Goal: Task Accomplishment & Management: Complete application form

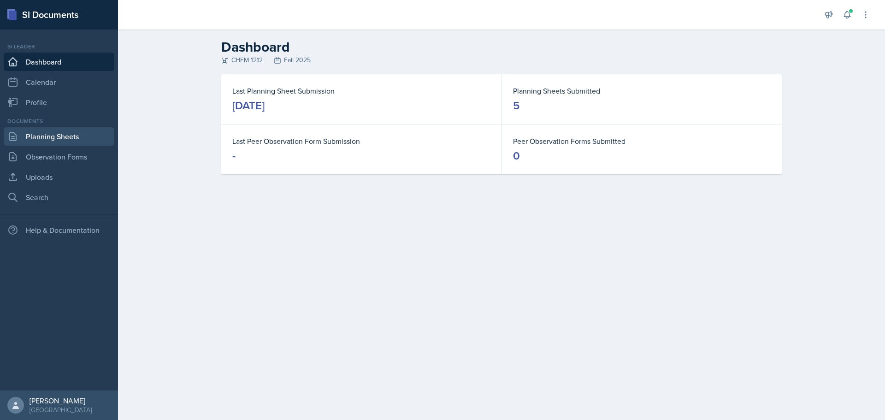
click at [67, 142] on link "Planning Sheets" at bounding box center [59, 136] width 111 height 18
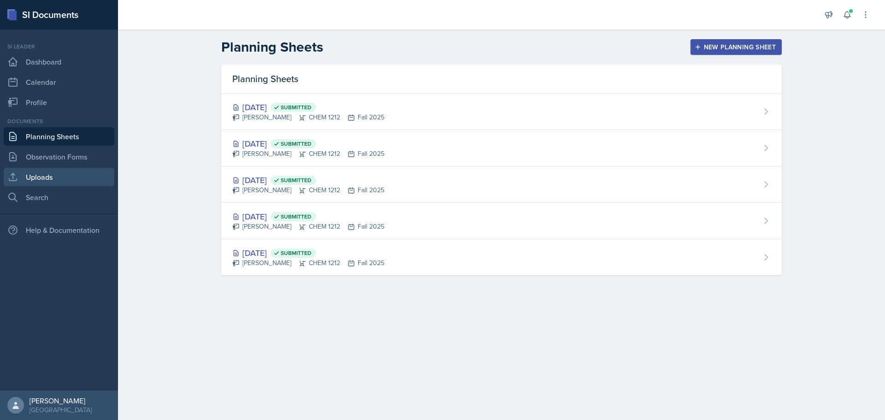
click at [55, 178] on link "Uploads" at bounding box center [59, 177] width 111 height 18
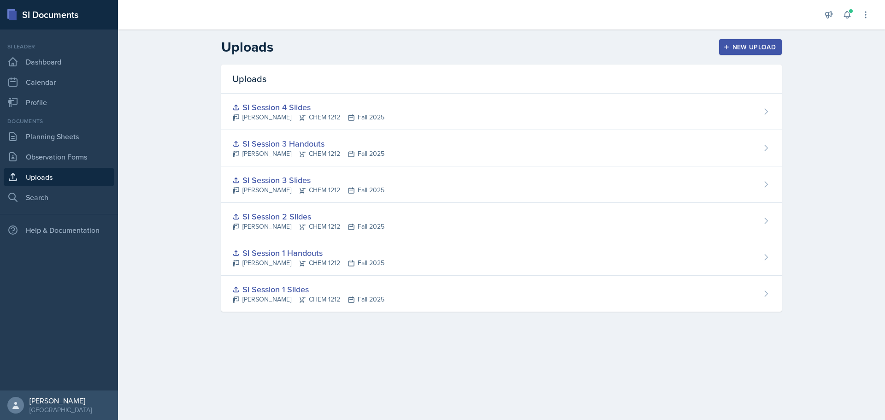
click at [750, 52] on button "New Upload" at bounding box center [750, 47] width 63 height 16
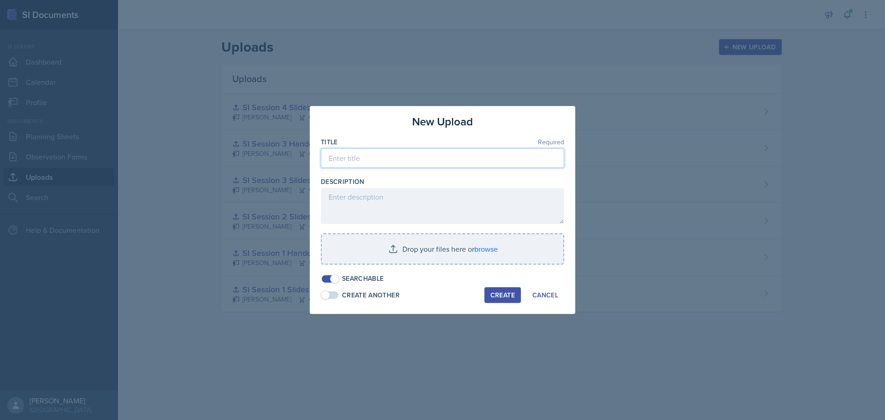
click at [413, 158] on input at bounding box center [442, 157] width 243 height 19
type input "Major Review Session 1 Slides"
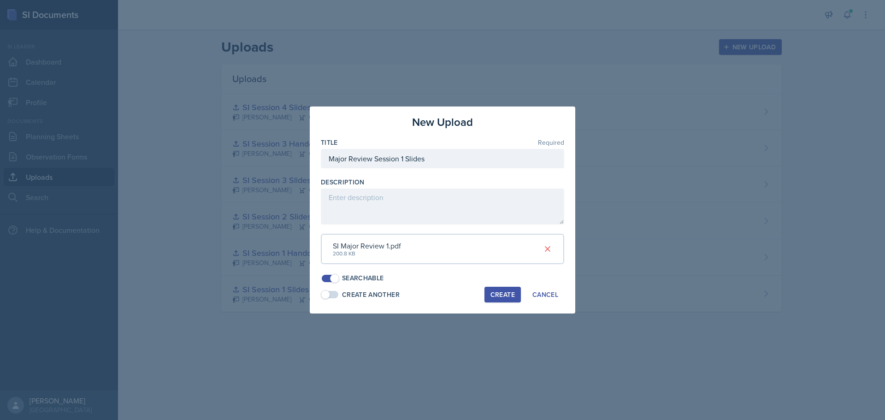
click at [499, 297] on div "Create" at bounding box center [502, 294] width 24 height 7
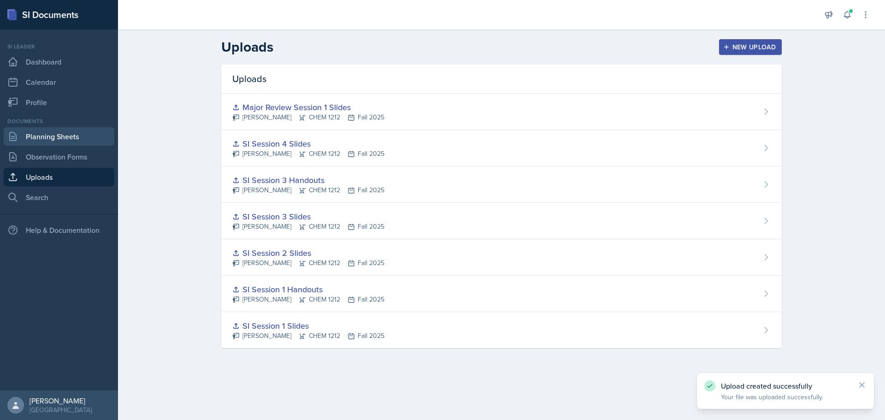
click at [66, 137] on link "Planning Sheets" at bounding box center [59, 136] width 111 height 18
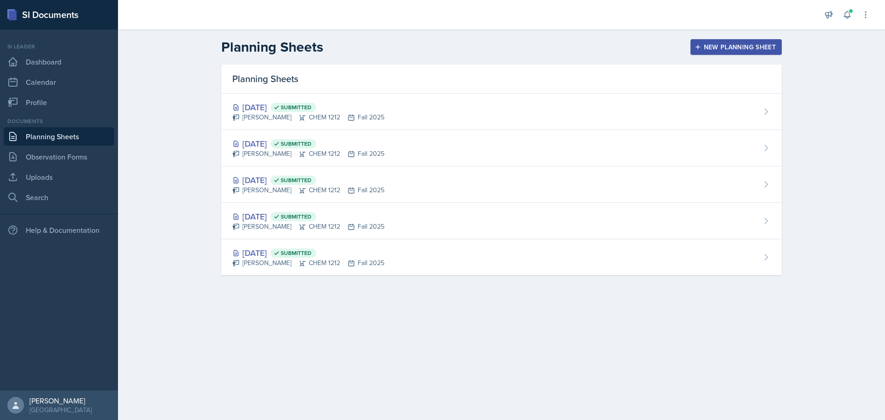
click at [735, 45] on div "New Planning Sheet" at bounding box center [735, 46] width 79 height 7
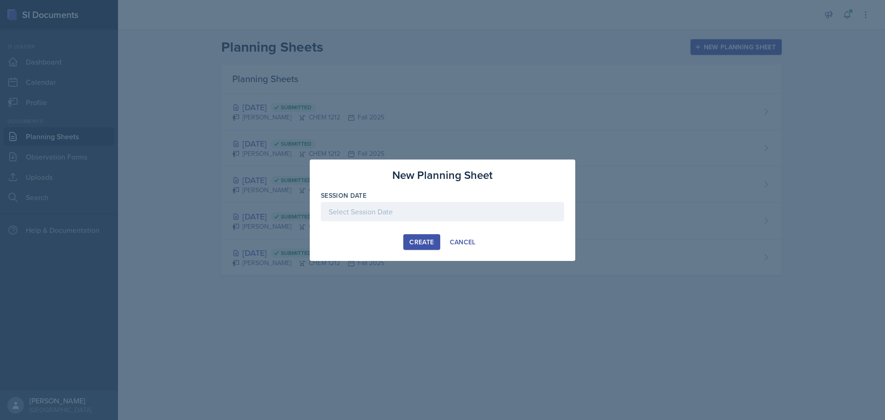
click at [407, 209] on div at bounding box center [442, 211] width 243 height 19
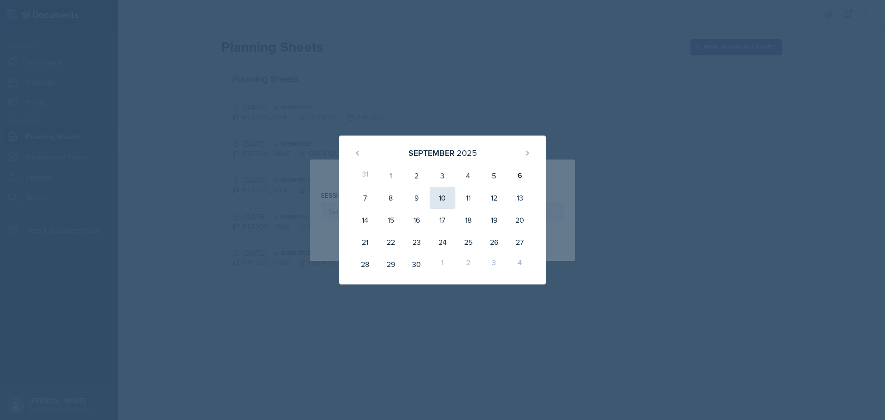
click at [447, 193] on div "10" at bounding box center [443, 198] width 26 height 22
type input "[DATE]"
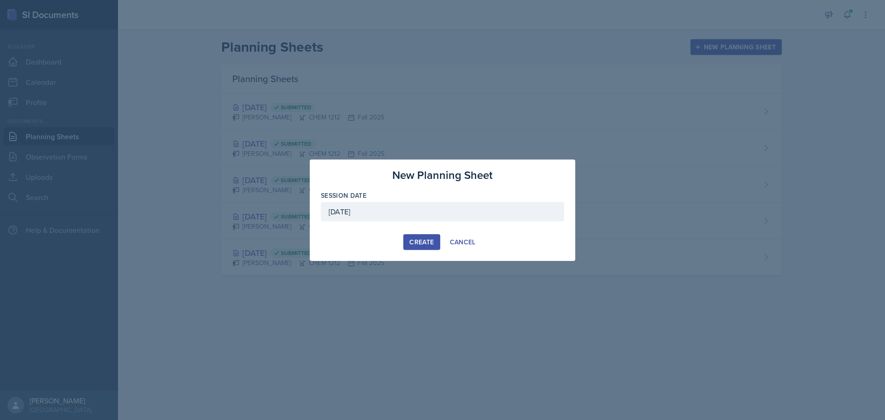
click at [421, 239] on div "Create" at bounding box center [421, 241] width 24 height 7
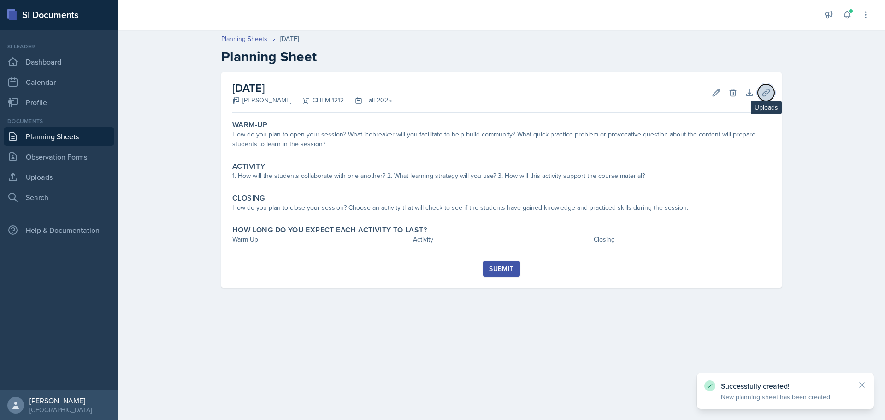
click at [773, 93] on button "Uploads" at bounding box center [766, 92] width 17 height 17
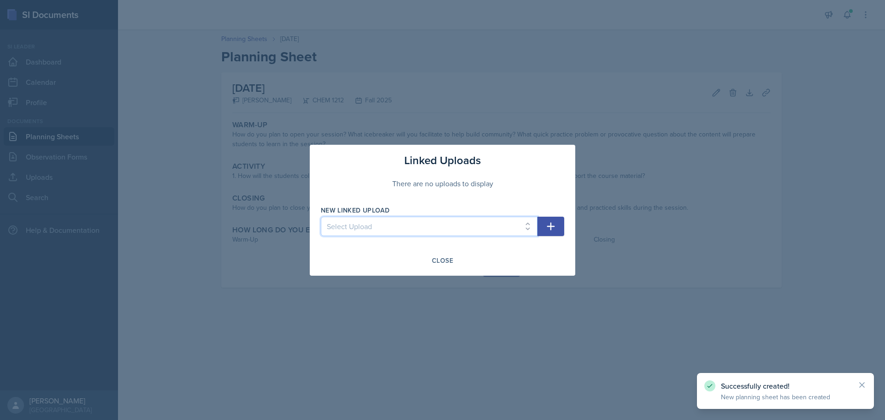
click at [376, 226] on select "Select Upload SI Session 1 Slides SI Session 1 Handouts SI Session 2 Slides SI …" at bounding box center [429, 226] width 217 height 19
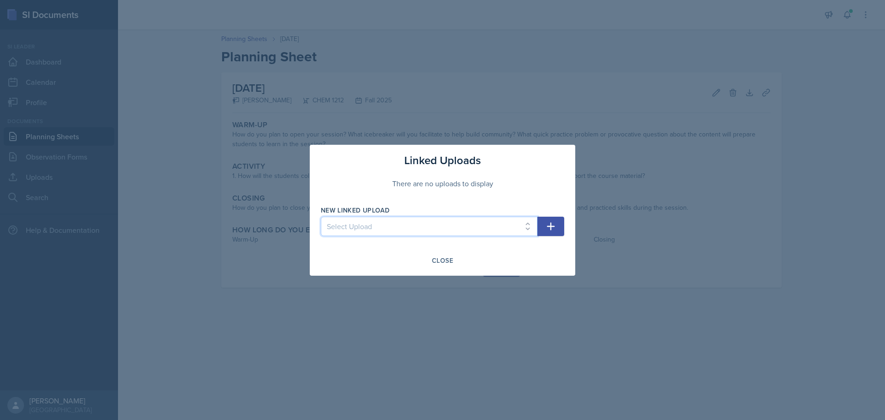
select select "a6312306-4071-404e-a416-e0a6ee11bf70"
click at [321, 217] on select "Select Upload SI Session 1 Slides SI Session 1 Handouts SI Session 2 Slides SI …" at bounding box center [429, 226] width 217 height 19
click at [557, 225] on button "button" at bounding box center [550, 226] width 27 height 19
select select
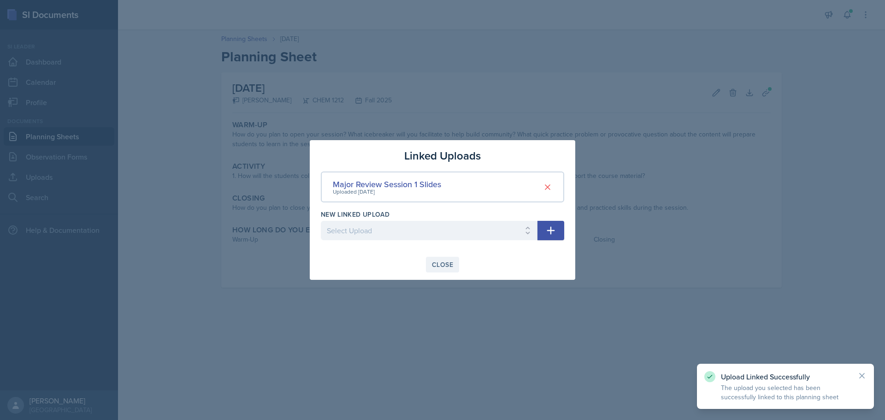
click at [441, 265] on div "Close" at bounding box center [442, 264] width 21 height 7
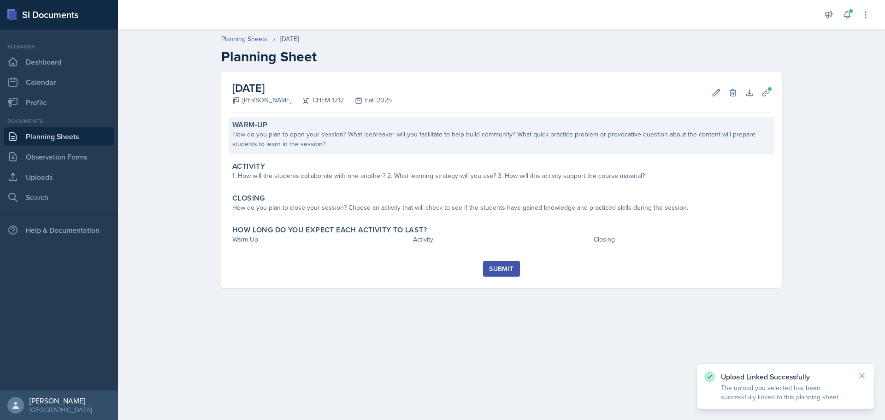
click at [393, 140] on div "How do you plan to open your session? What icebreaker will you facilitate to he…" at bounding box center [501, 139] width 538 height 19
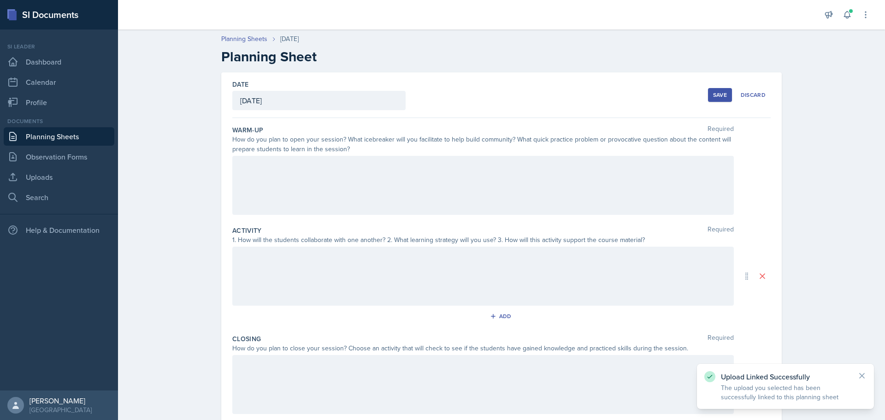
click at [312, 182] on div at bounding box center [482, 185] width 501 height 59
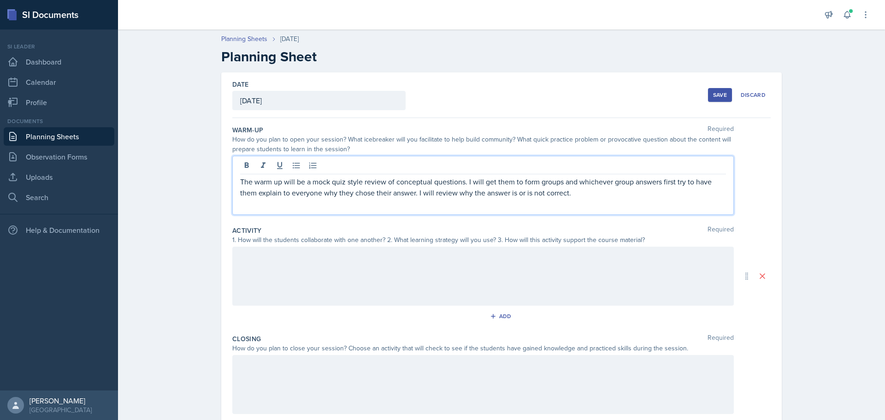
click at [432, 279] on div at bounding box center [482, 276] width 501 height 59
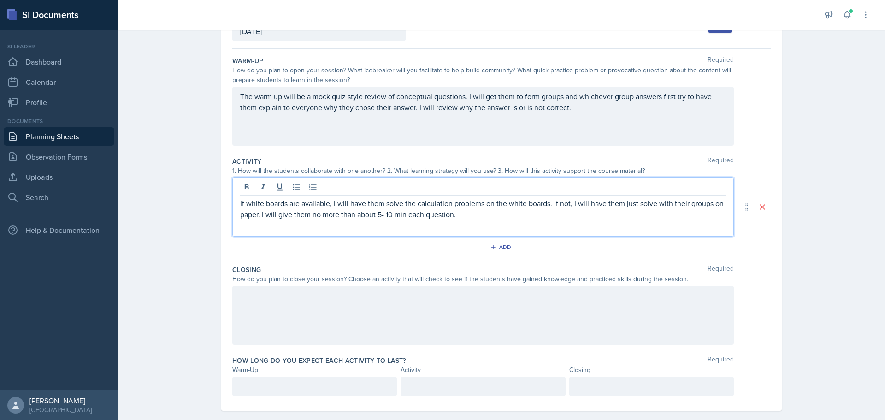
scroll to position [82, 0]
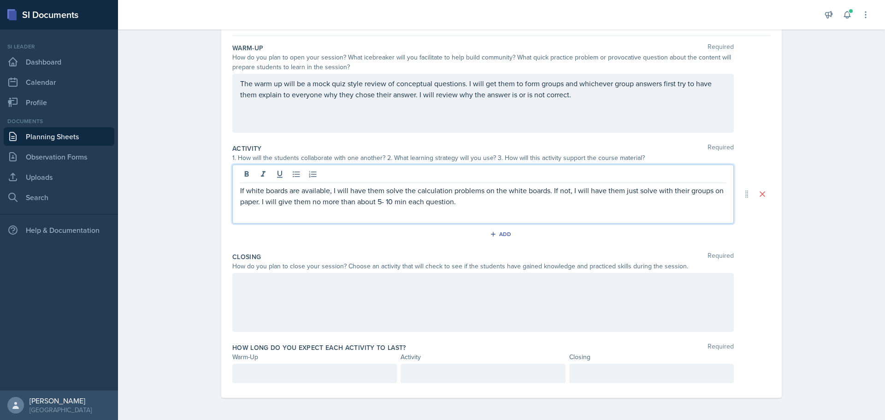
click at [455, 288] on div at bounding box center [482, 302] width 501 height 59
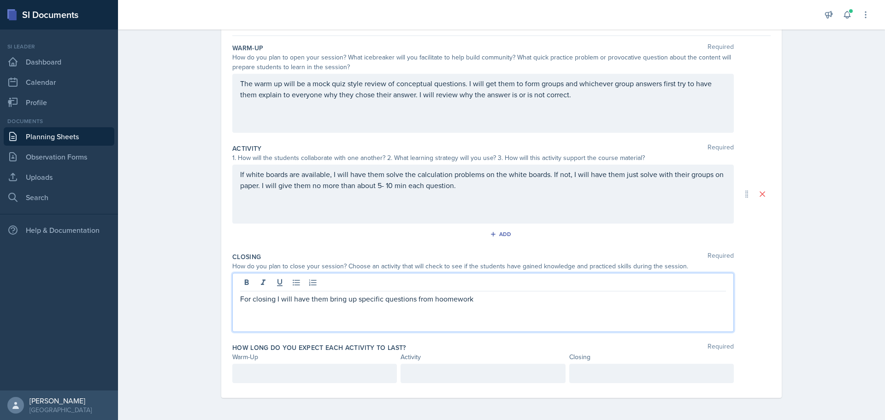
click at [436, 300] on p "For closing I will have them bring up specific questions from hoomework" at bounding box center [483, 298] width 486 height 11
click at [530, 309] on div "For closing I will have them bring up specific questions from homework" at bounding box center [482, 302] width 501 height 59
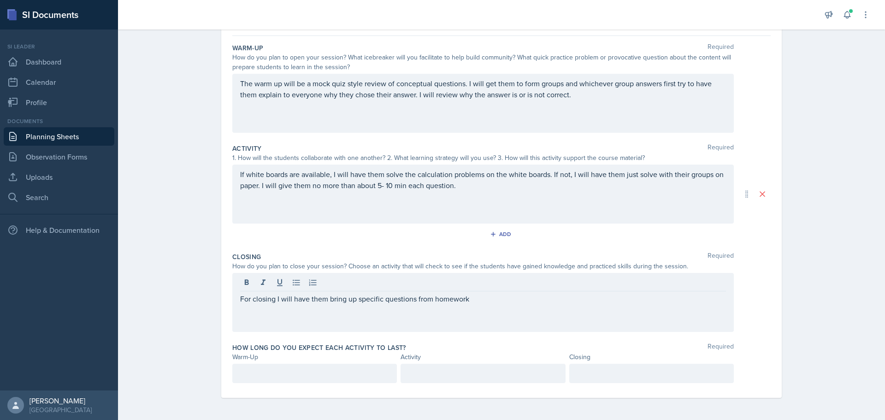
click at [525, 286] on div at bounding box center [483, 283] width 486 height 15
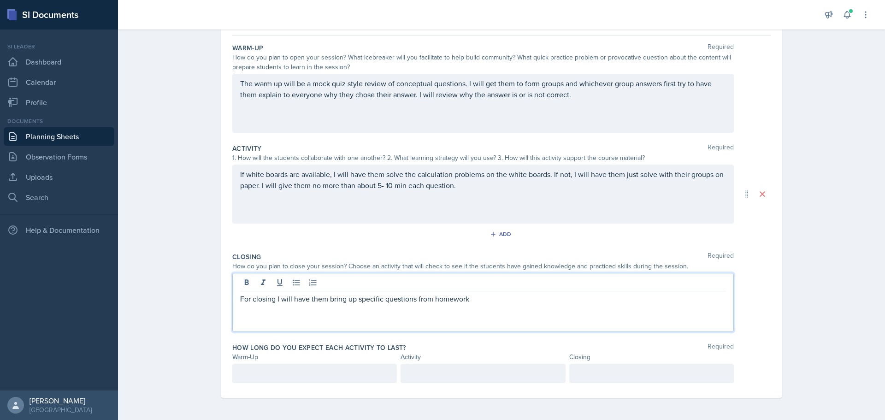
click at [512, 291] on div "For closing I will have them bring up specific questions from homework" at bounding box center [482, 302] width 501 height 59
click at [513, 307] on div "For closing I will have them bring up specific questions from homework" at bounding box center [482, 302] width 501 height 59
click at [501, 301] on p "For closing I will have them bring up specific questions from homework" at bounding box center [483, 298] width 486 height 11
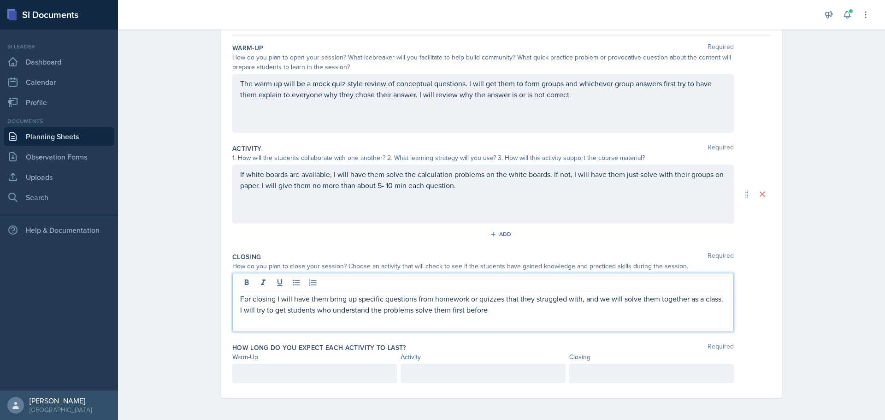
click at [427, 312] on p "For closing I will have them bring up specific questions from homework or quizz…" at bounding box center [483, 304] width 486 height 22
click at [542, 309] on p "For closing I will have them bring up specific questions from homework or quizz…" at bounding box center [483, 304] width 486 height 22
click at [319, 376] on div at bounding box center [314, 373] width 165 height 19
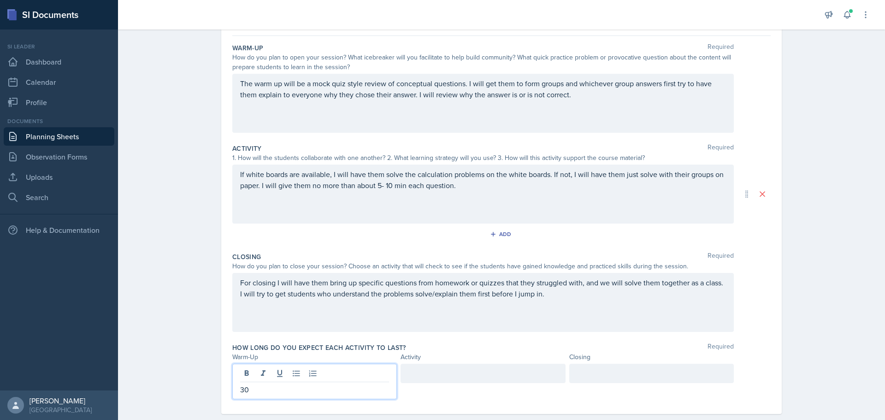
click at [452, 373] on div at bounding box center [483, 373] width 165 height 19
click at [625, 372] on div at bounding box center [651, 373] width 165 height 19
click at [488, 373] on div at bounding box center [483, 373] width 165 height 19
click at [545, 341] on div "How long do you expect each activity to last? Required Warm-Up Activity Closing…" at bounding box center [501, 372] width 538 height 67
click at [455, 373] on div "1" at bounding box center [483, 381] width 165 height 35
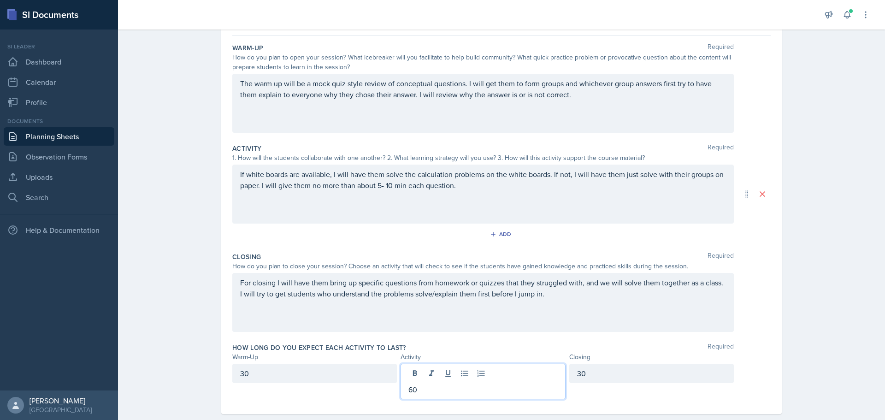
click at [507, 343] on div "How long do you expect each activity to last? Required" at bounding box center [501, 347] width 538 height 9
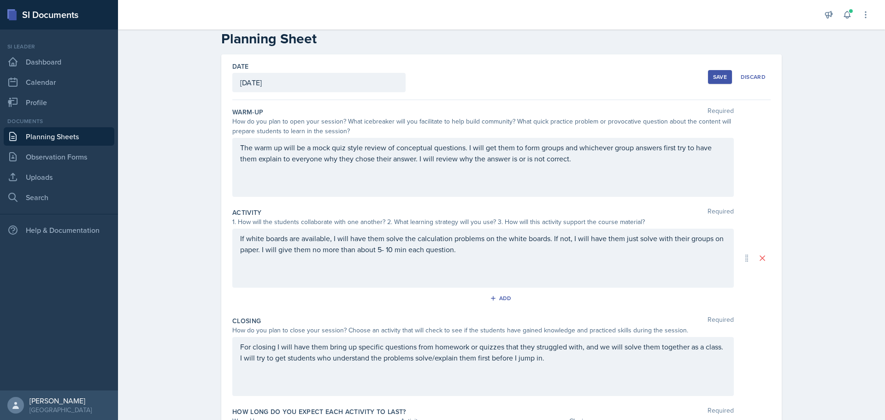
scroll to position [0, 0]
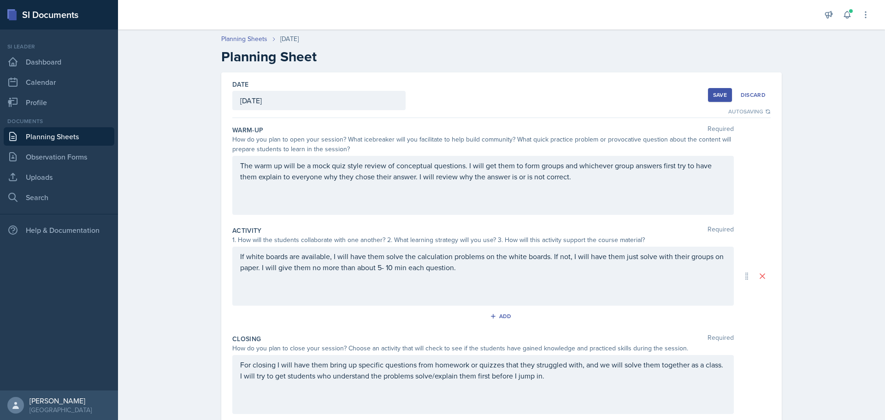
click at [234, 164] on div "The warm up will be a mock quiz style review of conceptual questions. I will ge…" at bounding box center [482, 185] width 501 height 59
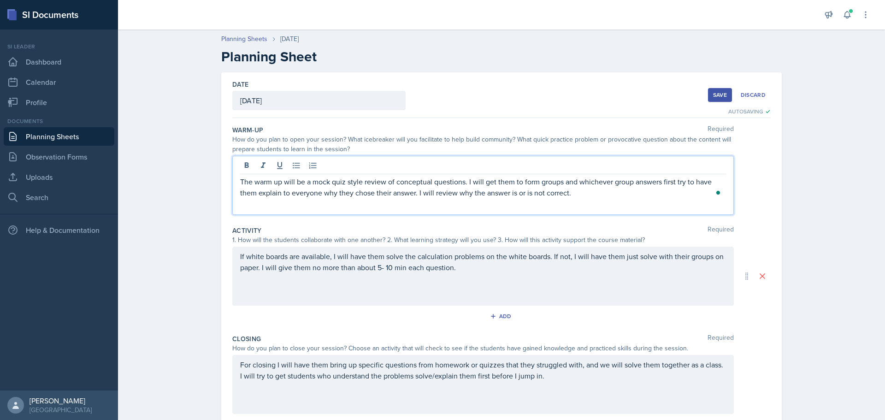
click at [235, 180] on div "The warm up will be a mock quiz style review of conceptual questions. I will ge…" at bounding box center [482, 185] width 501 height 59
drag, startPoint x: 236, startPoint y: 180, endPoint x: 247, endPoint y: 190, distance: 15.0
click at [236, 180] on div "The warm up will be a mock quiz style review of conceptual questions. I will ge…" at bounding box center [482, 185] width 501 height 59
click at [240, 179] on p "The warm up will be a mock quiz style review of conceptual questions. I will ge…" at bounding box center [483, 187] width 486 height 22
click at [719, 94] on div "Save" at bounding box center [720, 94] width 14 height 7
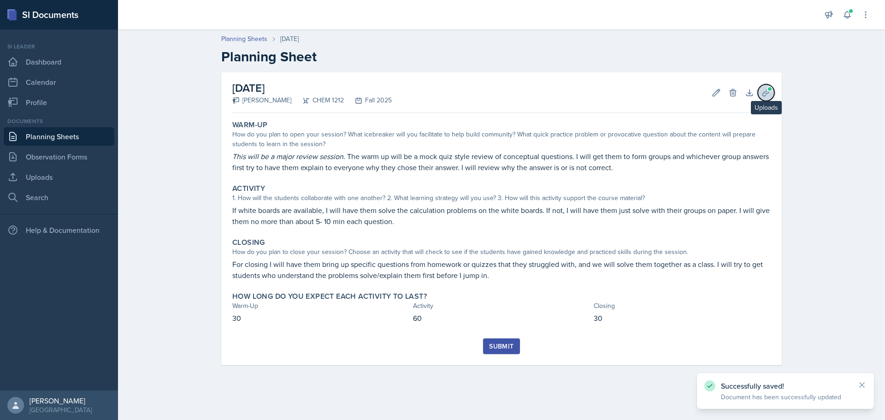
click at [767, 93] on icon at bounding box center [765, 92] width 9 height 9
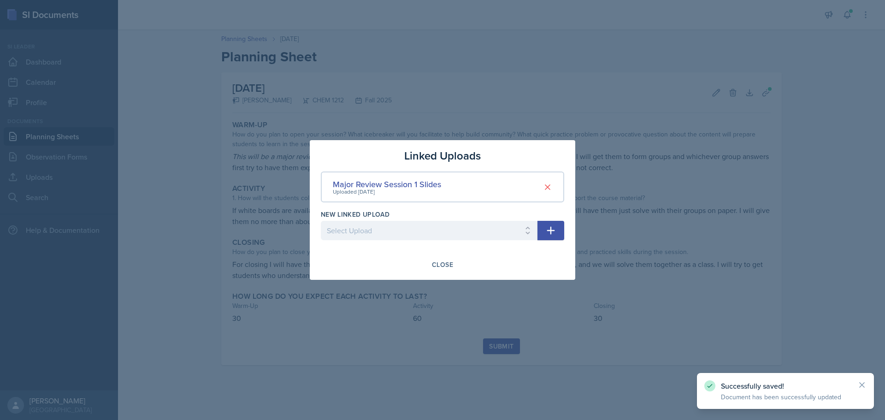
click at [838, 131] on div at bounding box center [442, 210] width 885 height 420
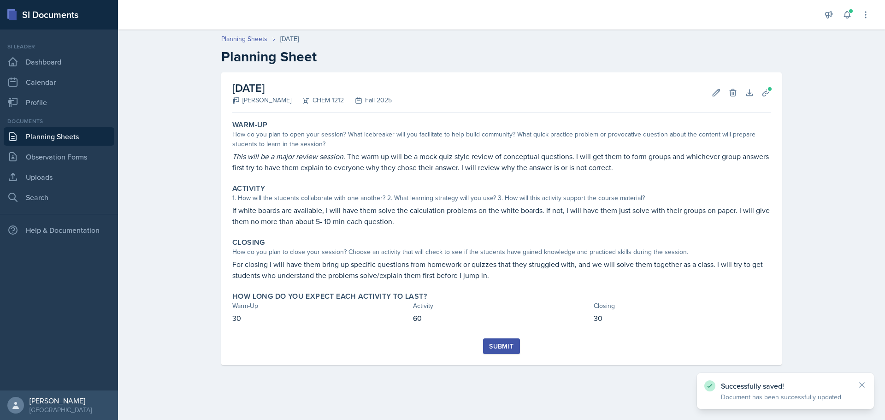
click at [497, 343] on div "Submit" at bounding box center [501, 345] width 24 height 7
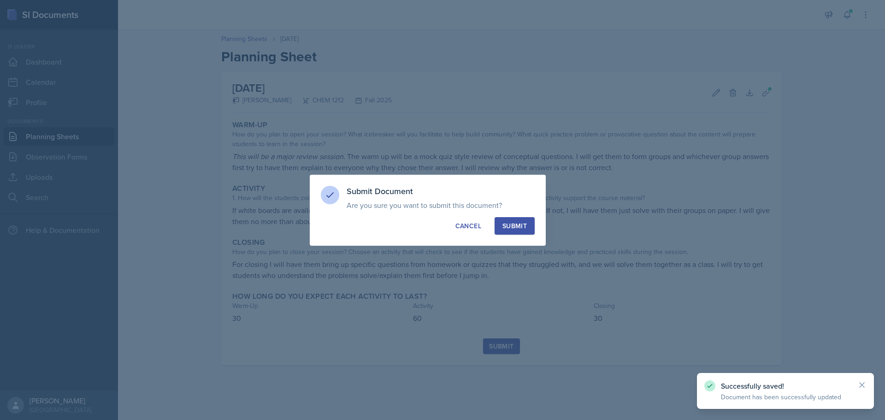
click at [513, 227] on div "Submit" at bounding box center [514, 225] width 24 height 9
